Goal: Find specific page/section: Find specific page/section

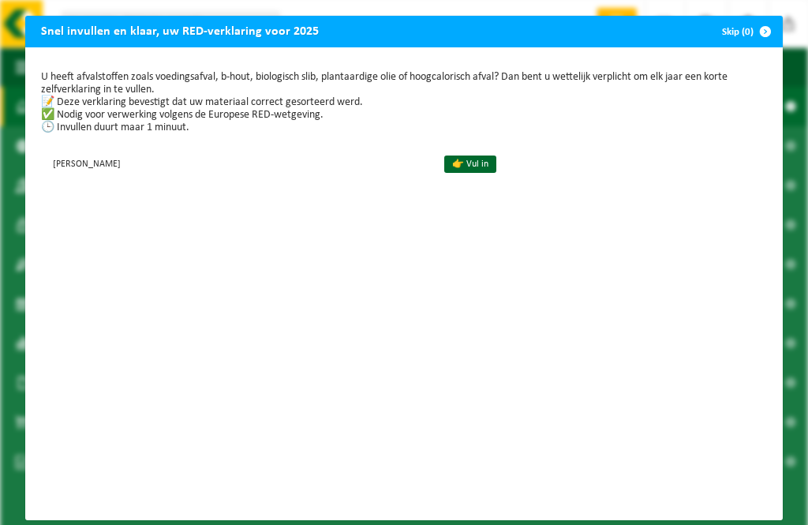
click at [496, 168] on link "👉 Vul in" at bounding box center [470, 163] width 52 height 17
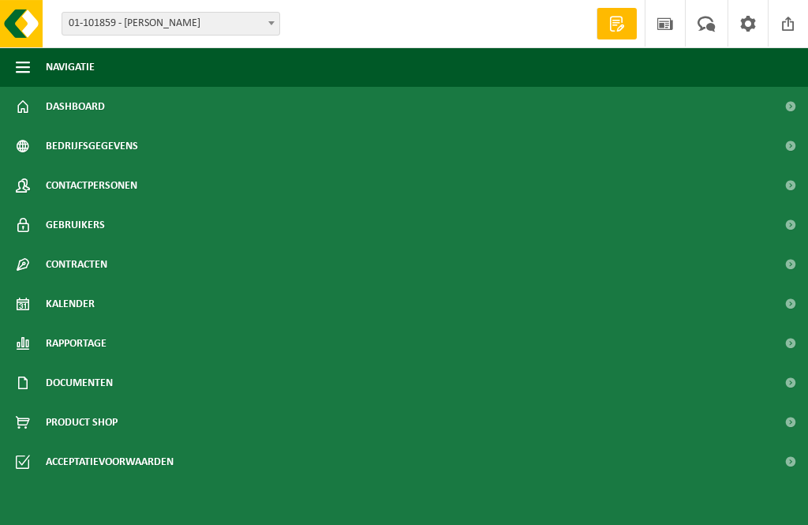
click at [86, 389] on span "Documenten" at bounding box center [79, 382] width 67 height 39
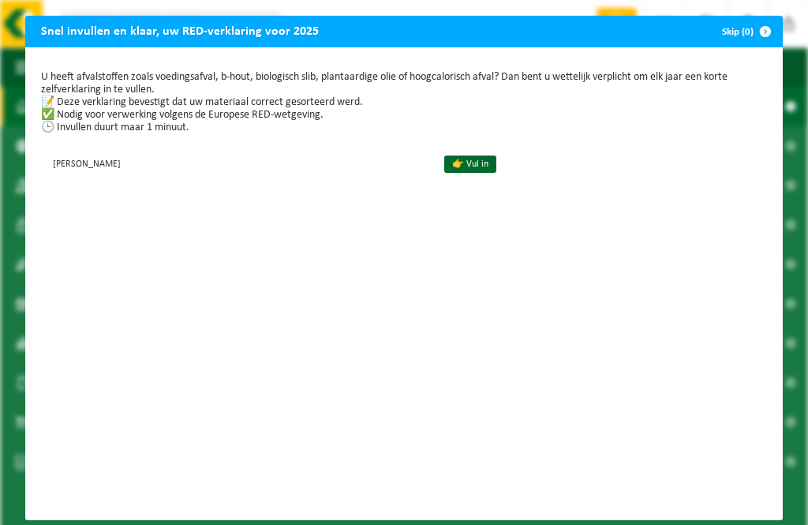
click at [496, 163] on link "👉 Vul in" at bounding box center [470, 163] width 52 height 17
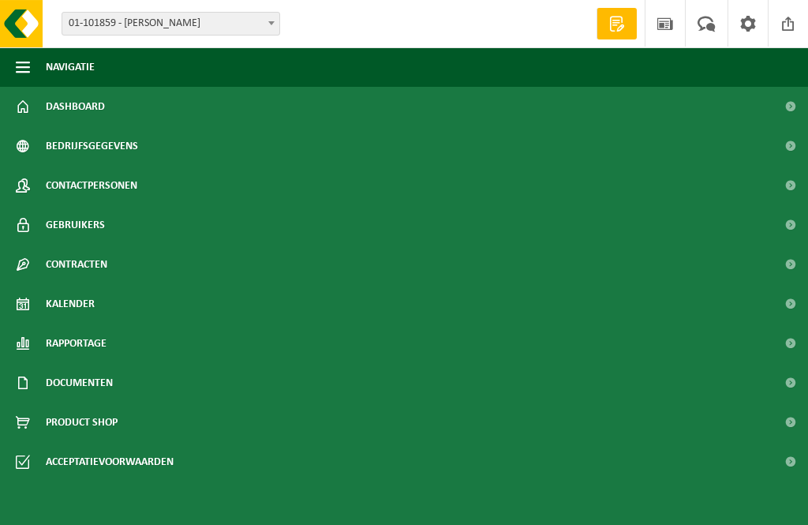
click at [86, 386] on span "Documenten" at bounding box center [79, 382] width 67 height 39
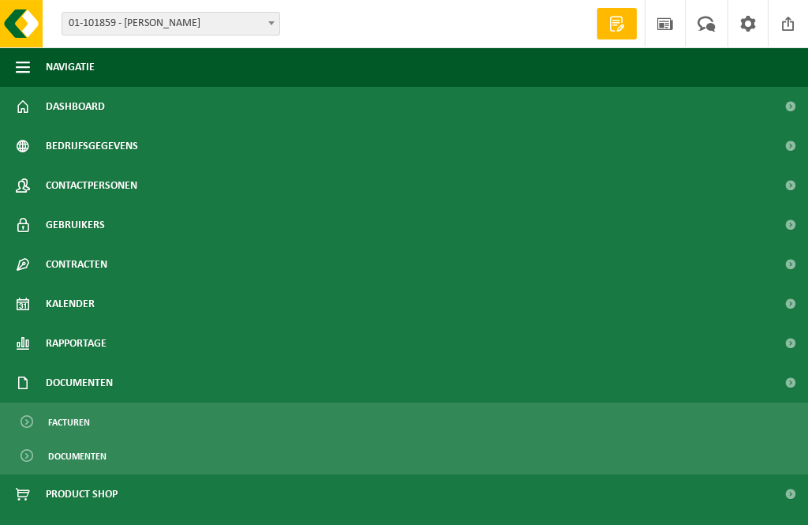
click at [84, 471] on span "Documenten" at bounding box center [77, 456] width 58 height 30
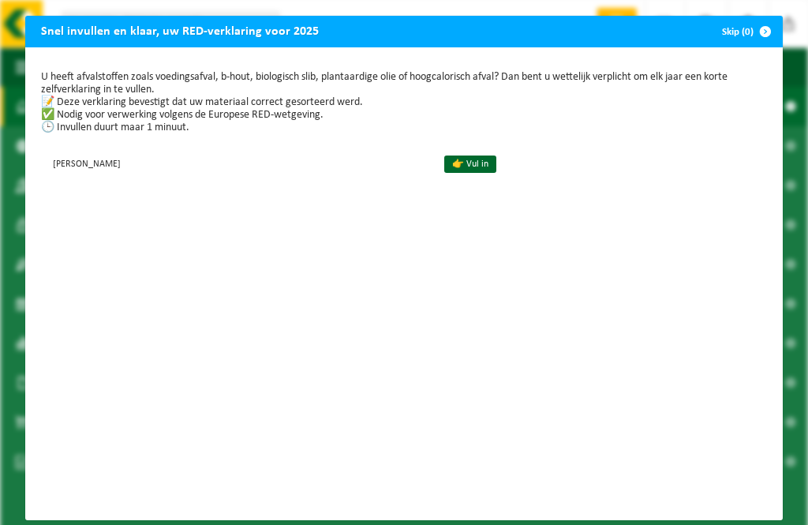
click at [496, 170] on link "👉 Vul in" at bounding box center [470, 163] width 52 height 17
